Goal: Check status

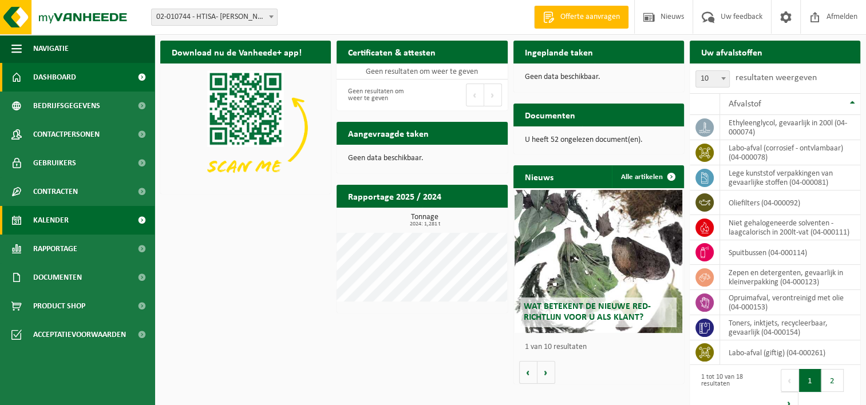
click at [115, 217] on link "Kalender" at bounding box center [77, 220] width 155 height 29
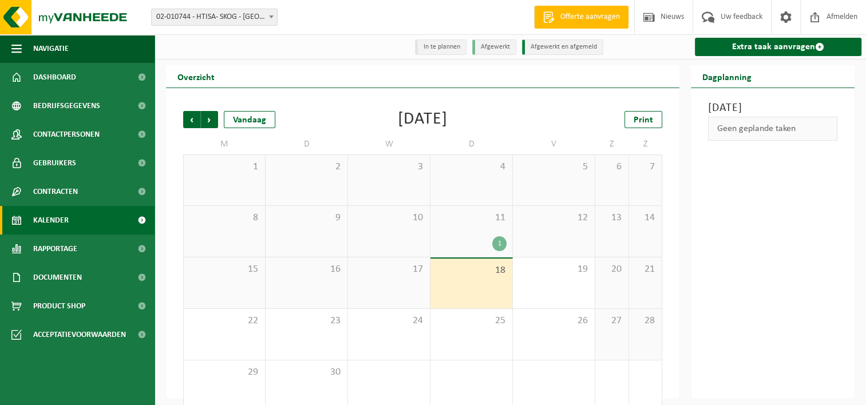
scroll to position [19, 0]
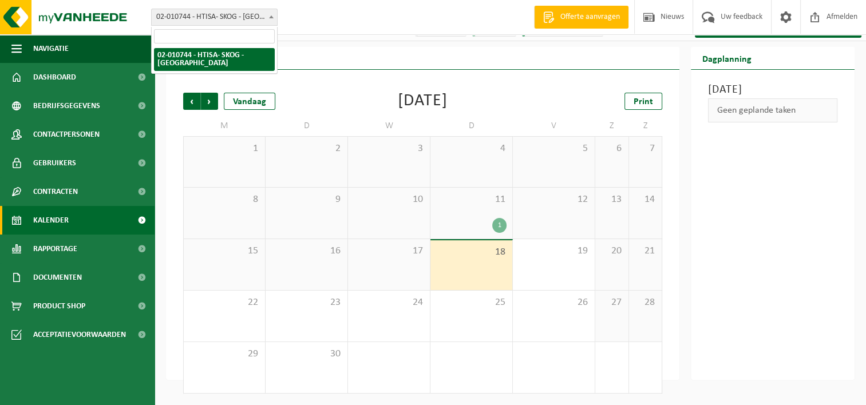
click at [227, 20] on span "02-010744 - HTISA- [PERSON_NAME][GEOGRAPHIC_DATA]" at bounding box center [214, 17] width 125 height 16
click at [477, 206] on div "11 1" at bounding box center [471, 213] width 82 height 51
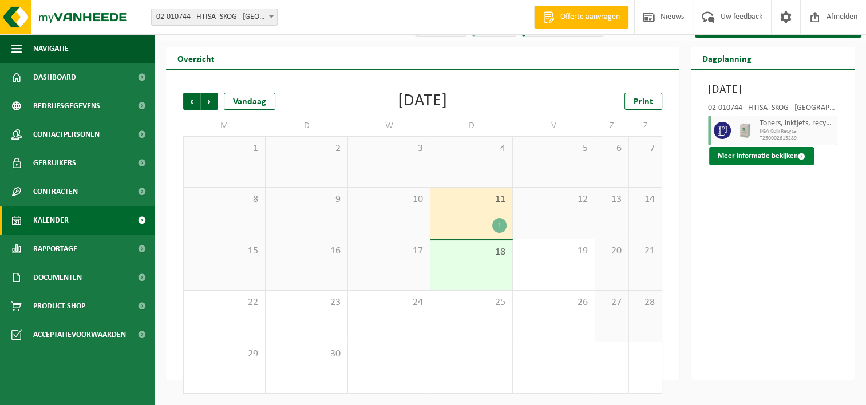
click at [758, 165] on button "Meer informatie bekijken" at bounding box center [761, 156] width 105 height 18
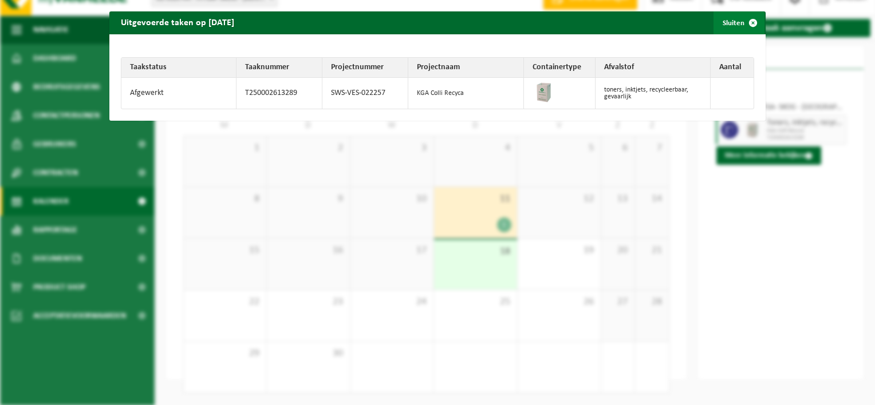
click at [741, 21] on span "button" at bounding box center [752, 22] width 23 height 23
